Goal: Task Accomplishment & Management: Complete application form

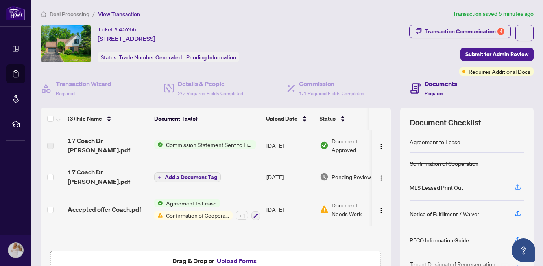
click at [233, 146] on span "Commission Statement Sent to Listing Brokerage" at bounding box center [209, 145] width 93 height 9
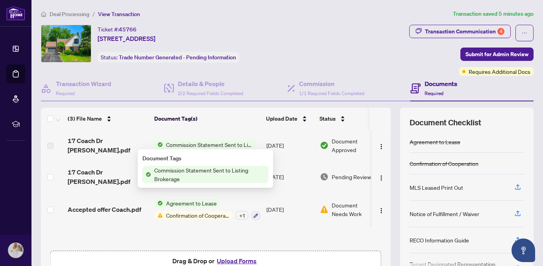
click at [230, 141] on span "Commission Statement Sent to Listing Brokerage" at bounding box center [209, 145] width 93 height 9
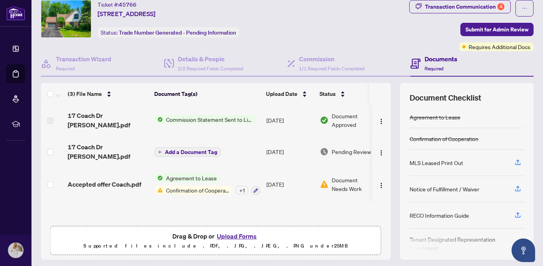
scroll to position [26, 0]
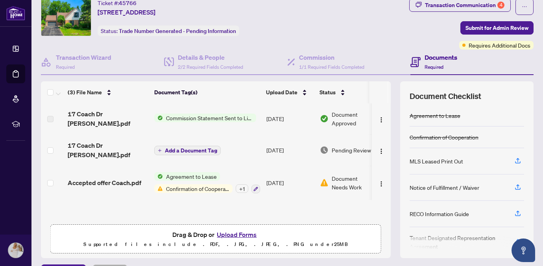
click at [193, 185] on span "Confirmation of Cooperation" at bounding box center [198, 189] width 70 height 9
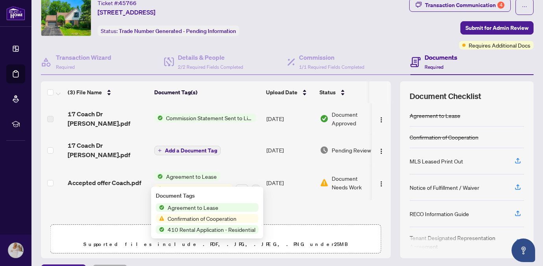
click at [203, 219] on span "Confirmation of Cooperation" at bounding box center [202, 219] width 75 height 9
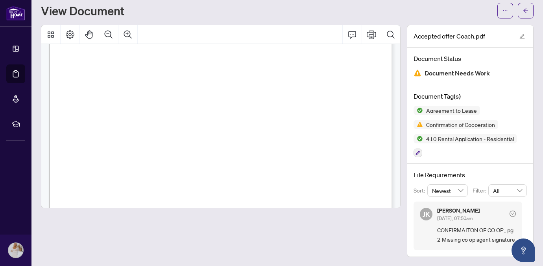
scroll to position [4157, 0]
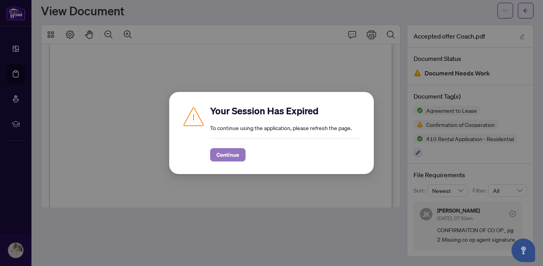
click at [225, 155] on span "Continue" at bounding box center [227, 155] width 23 height 13
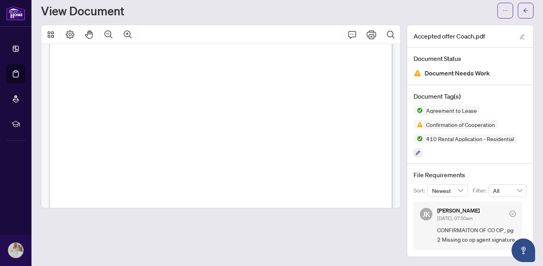
scroll to position [2713, 0]
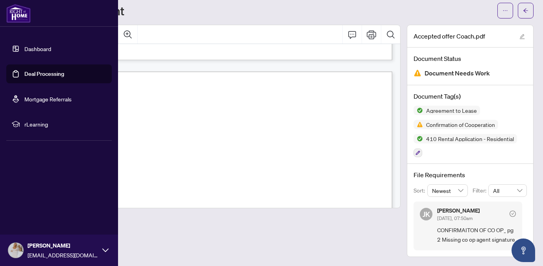
click at [56, 74] on link "Deal Processing" at bounding box center [44, 73] width 40 height 7
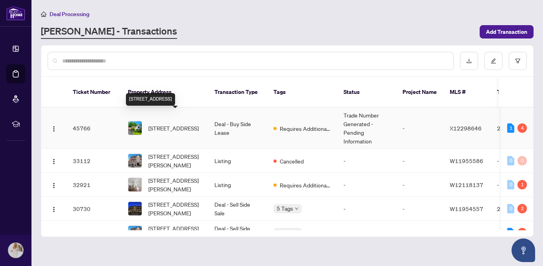
click at [179, 124] on span "[STREET_ADDRESS]" at bounding box center [173, 128] width 50 height 9
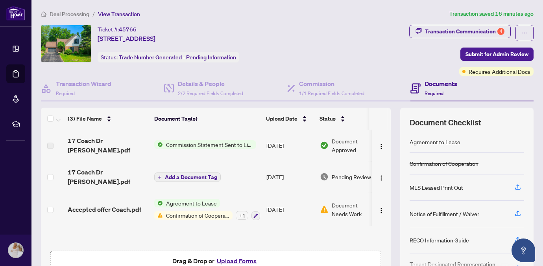
click at [437, 91] on span "Required" at bounding box center [434, 94] width 19 height 6
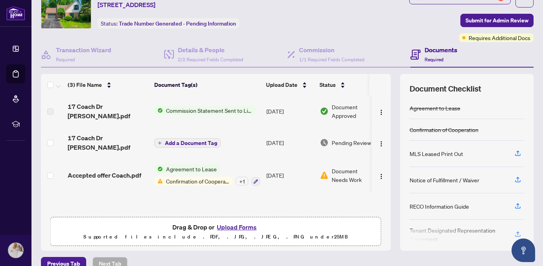
scroll to position [44, 0]
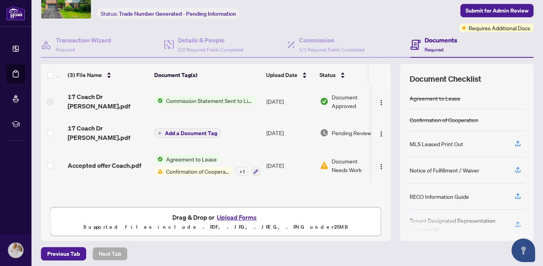
click at [243, 216] on button "Upload Forms" at bounding box center [237, 218] width 44 height 10
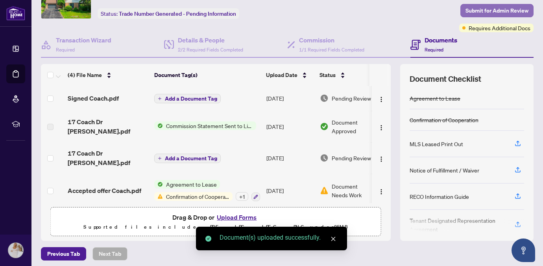
click at [494, 8] on span "Submit for Admin Review" at bounding box center [497, 10] width 63 height 13
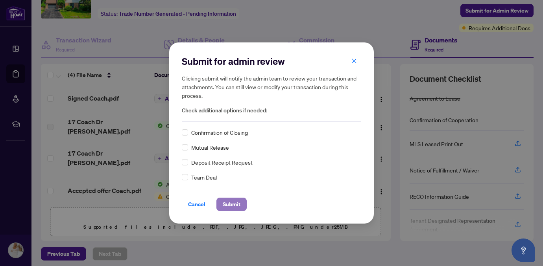
click at [232, 204] on span "Submit" at bounding box center [232, 204] width 18 height 13
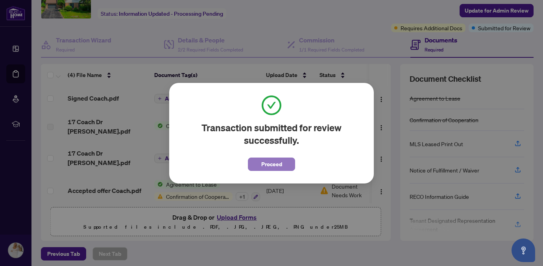
click at [276, 164] on span "Proceed" at bounding box center [271, 164] width 21 height 13
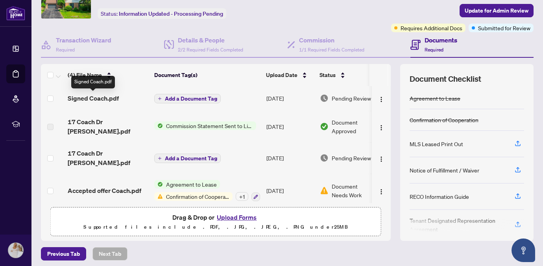
scroll to position [0, 0]
click at [186, 125] on span "Commission Statement Sent to Listing Brokerage" at bounding box center [209, 126] width 93 height 9
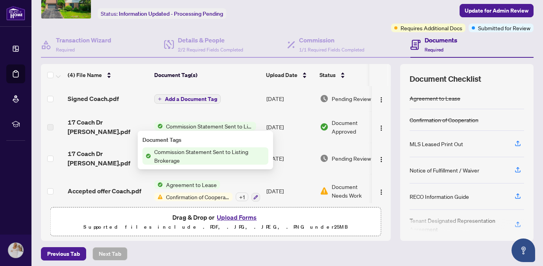
click at [186, 154] on span "Commission Statement Sent to Listing Brokerage" at bounding box center [209, 156] width 117 height 17
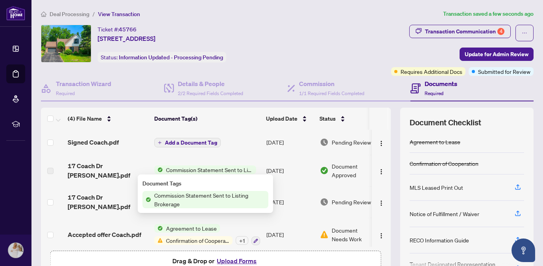
scroll to position [0, 0]
click at [464, 27] on div "Transaction Communication 4" at bounding box center [465, 31] width 80 height 13
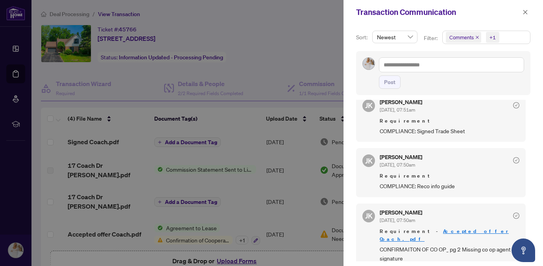
scroll to position [0, 0]
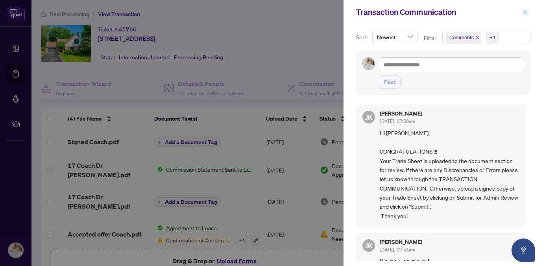
click at [525, 10] on icon "close" at bounding box center [526, 12] width 6 height 6
